Goal: Task Accomplishment & Management: Manage account settings

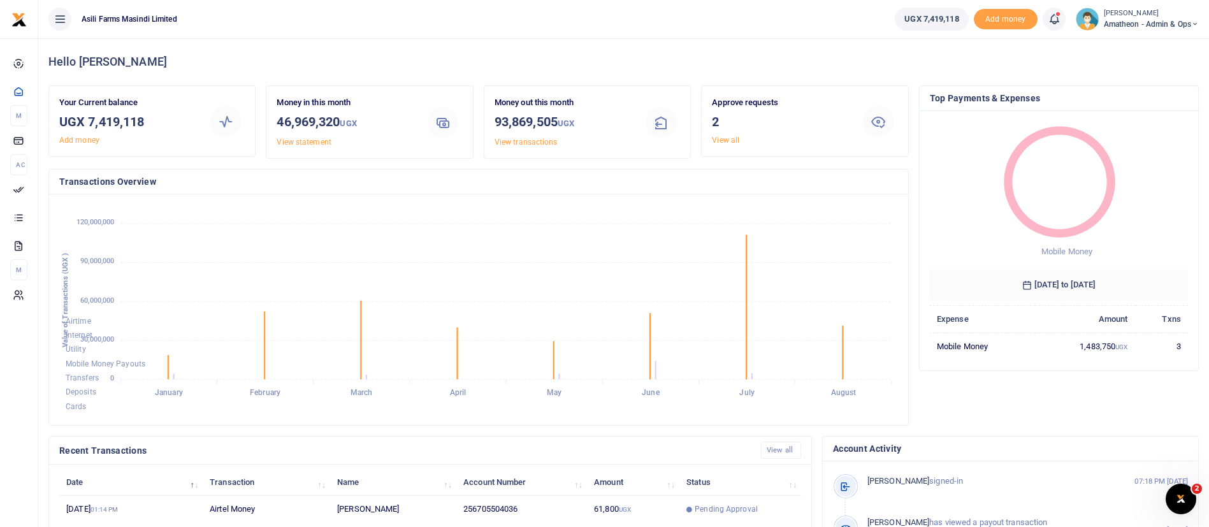
scroll to position [235, 0]
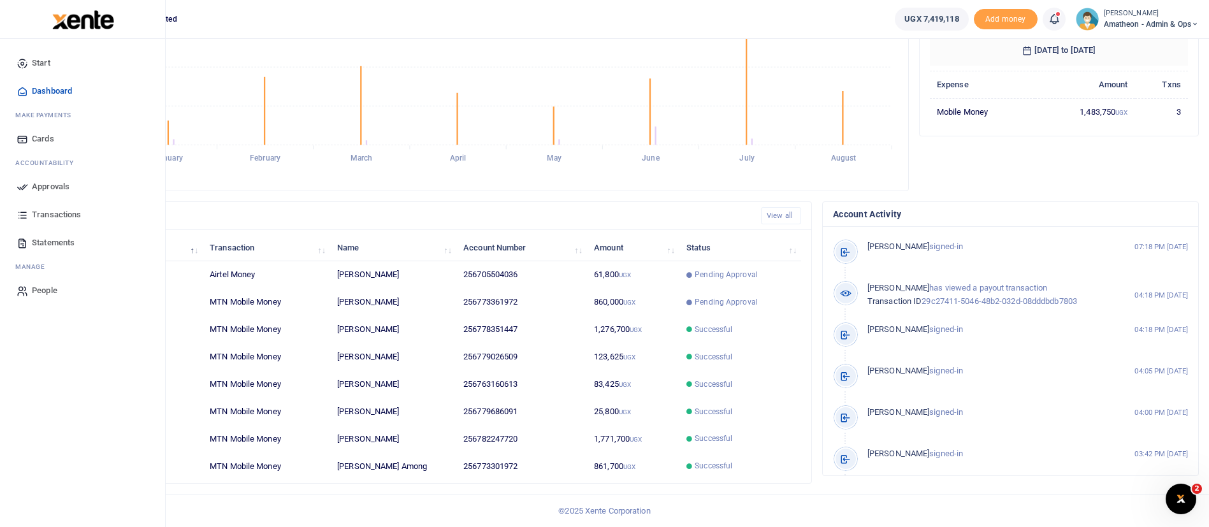
click at [32, 184] on span "Approvals" at bounding box center [51, 186] width 38 height 13
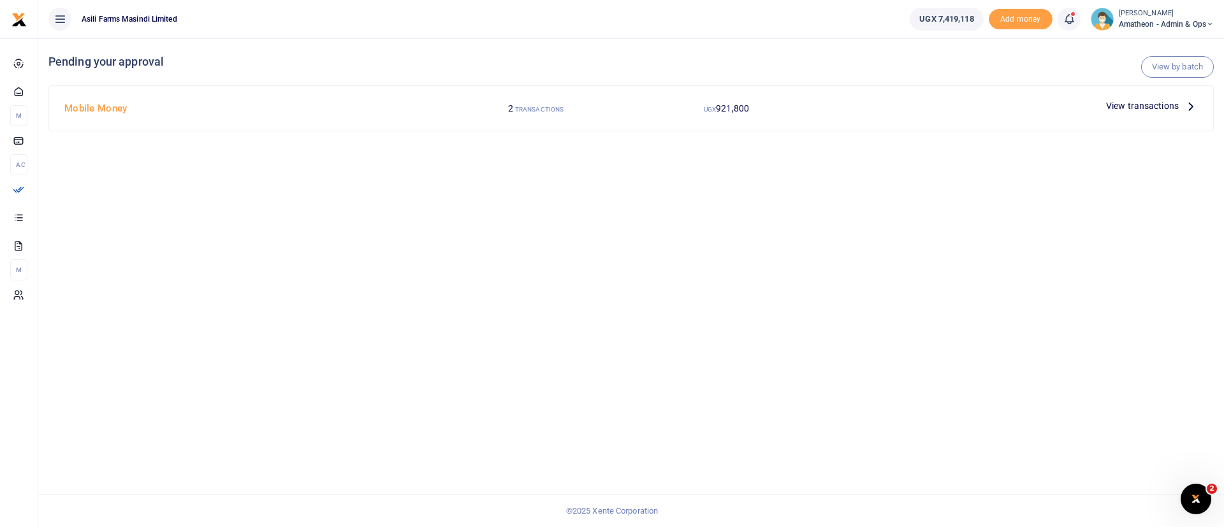
click at [1114, 104] on span "View transactions" at bounding box center [1142, 106] width 73 height 14
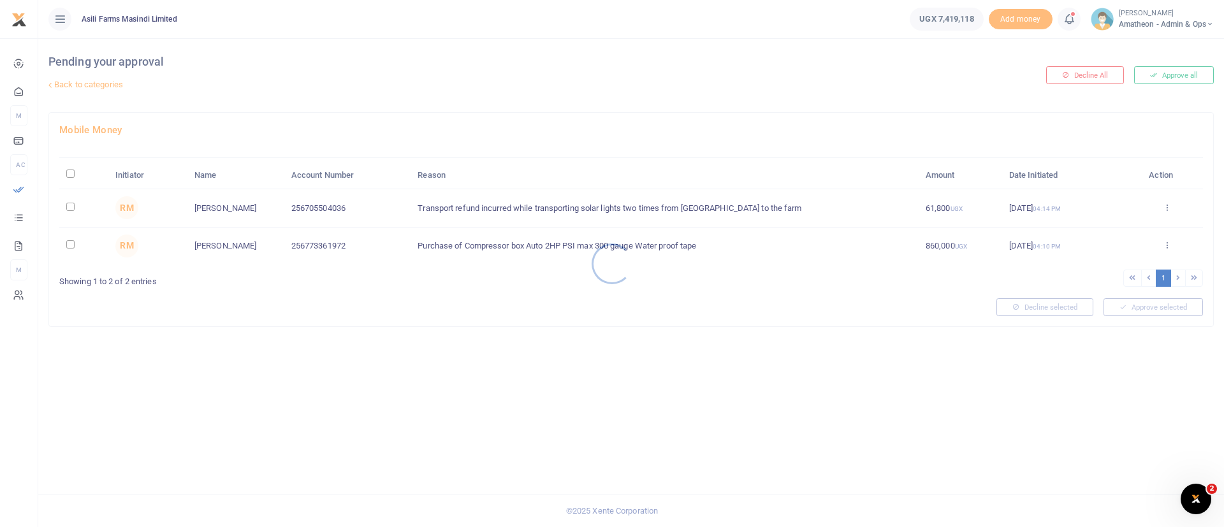
click at [69, 173] on div at bounding box center [612, 263] width 1224 height 527
click at [71, 173] on input "\a \a : activate to sort column descending" at bounding box center [70, 174] width 8 height 8
checkbox input "true"
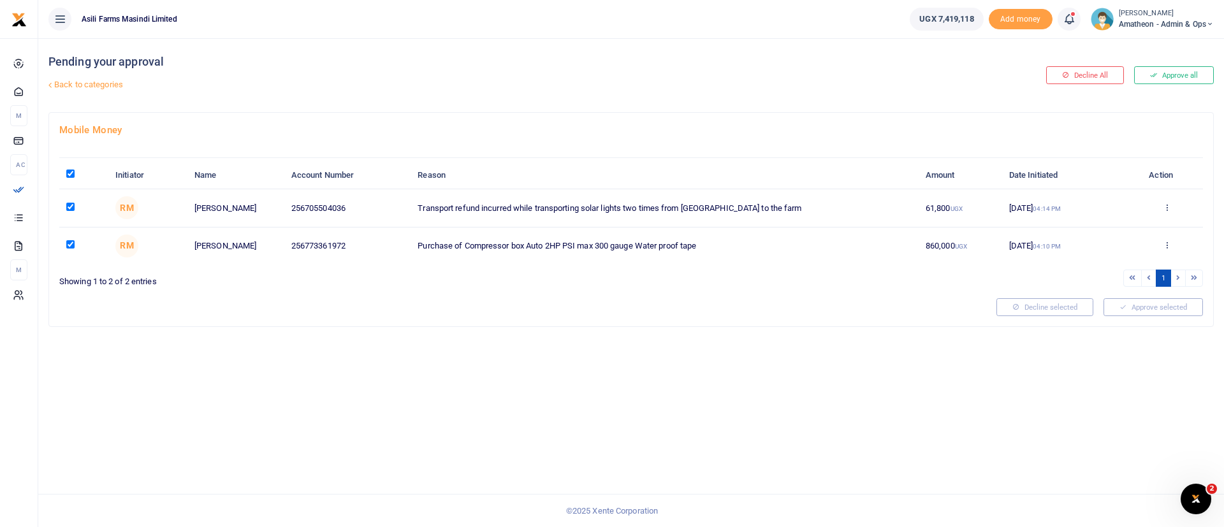
checkbox input "true"
click at [1153, 312] on button "Approve selected (2)" at bounding box center [1148, 307] width 108 height 18
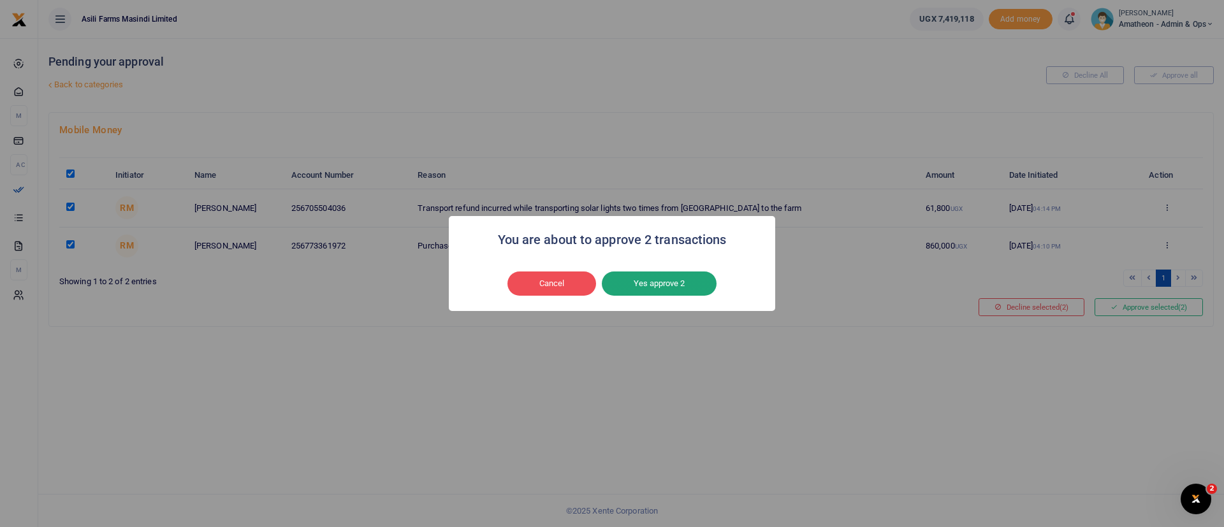
click at [683, 280] on button "Yes approve 2" at bounding box center [659, 283] width 115 height 24
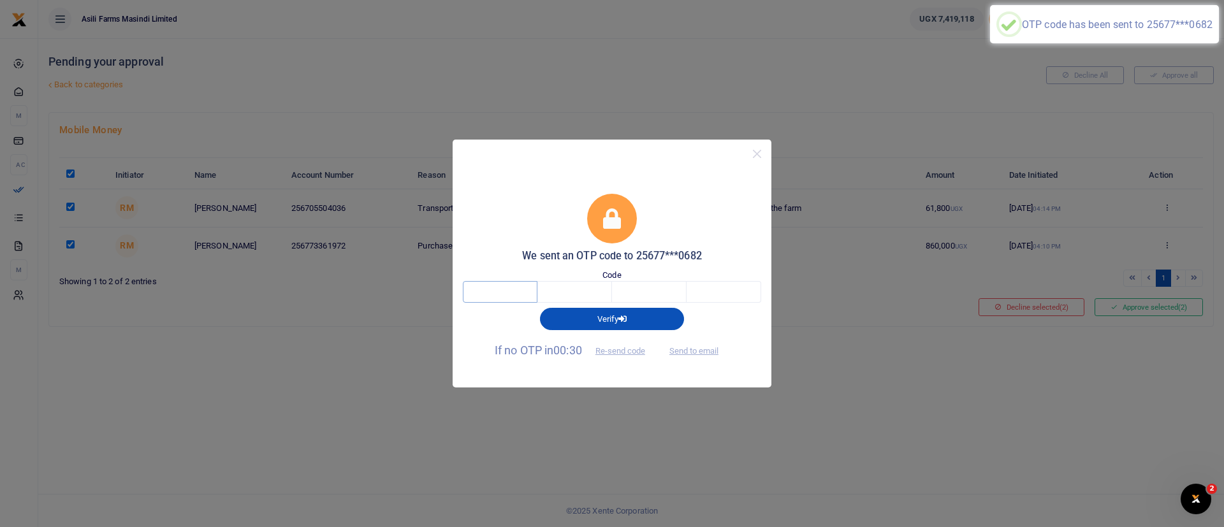
click at [508, 291] on input "text" at bounding box center [500, 292] width 75 height 22
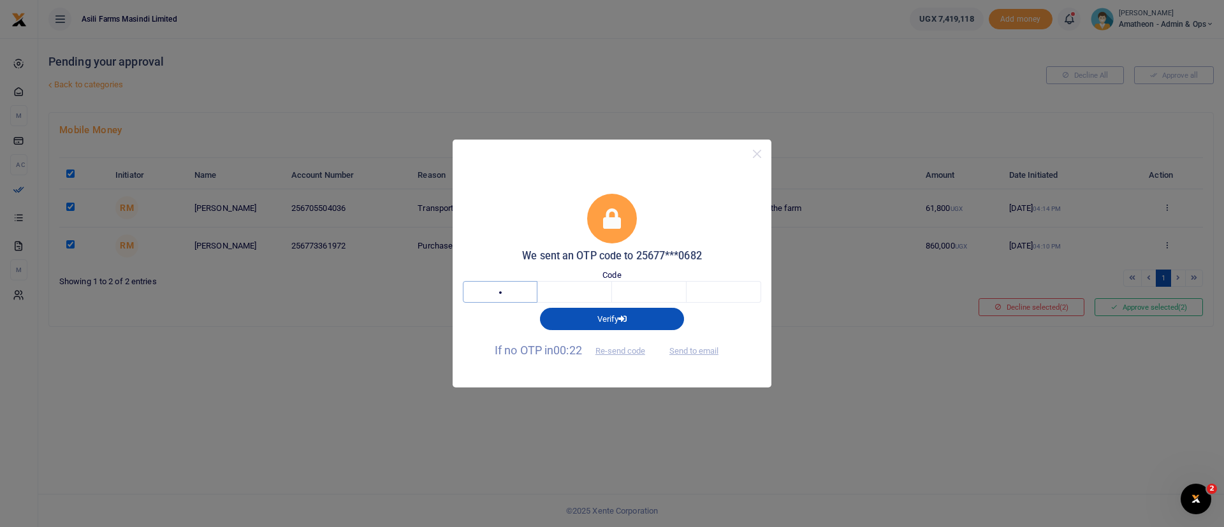
type input "4"
type input "2"
type input "7"
type input "0"
